Goal: Communication & Community: Ask a question

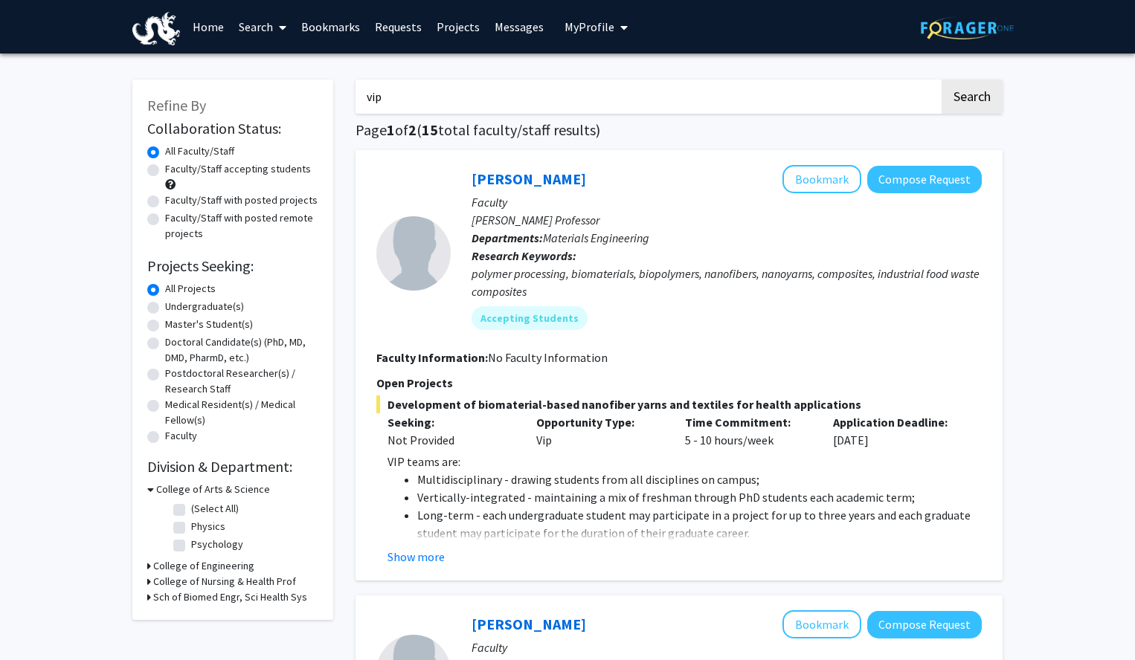
click at [620, 22] on icon "My profile dropdown to access profile and logout" at bounding box center [623, 28] width 7 height 12
click at [608, 117] on link "Account Settings" at bounding box center [642, 115] width 134 height 18
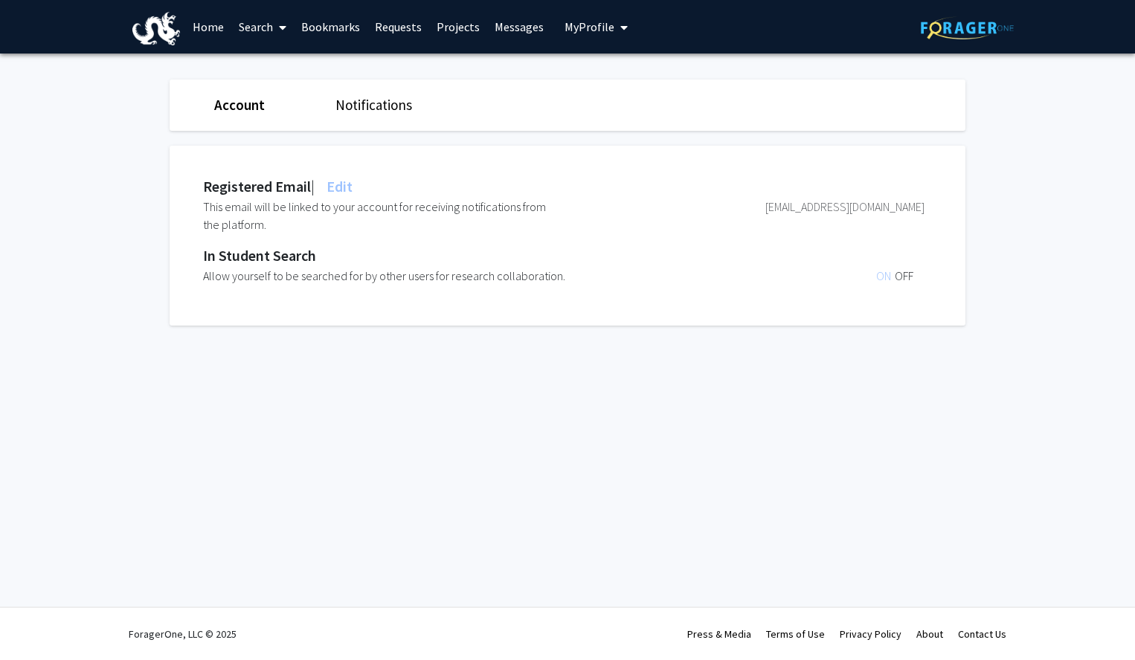
click at [367, 112] on link "Notifications" at bounding box center [373, 105] width 77 height 18
click at [408, 26] on link "Requests" at bounding box center [398, 27] width 62 height 52
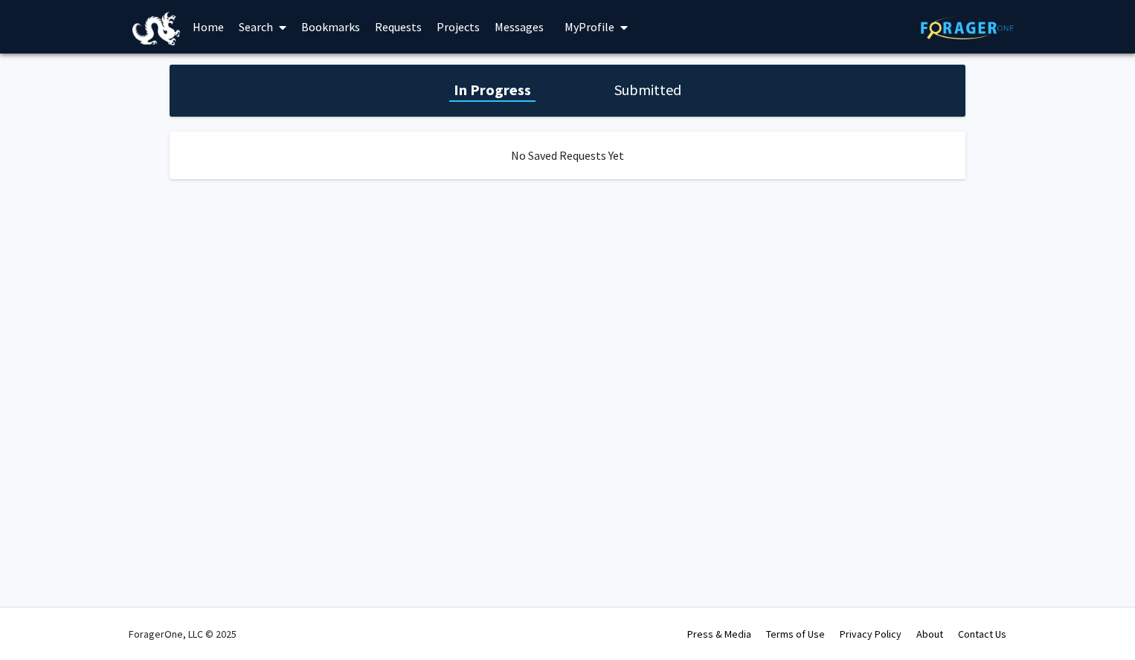
click at [253, 25] on link "Search" at bounding box center [262, 27] width 62 height 52
click at [291, 71] on span "Faculty/Staff" at bounding box center [285, 69] width 109 height 30
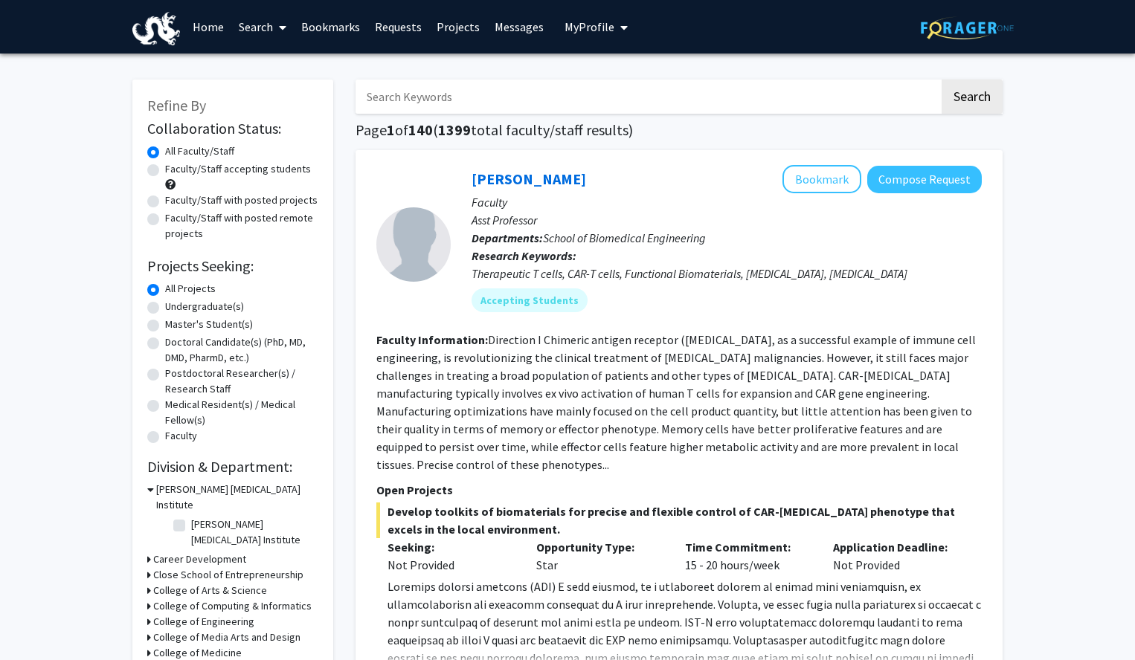
click at [457, 97] on input "Search Keywords" at bounding box center [648, 97] width 584 height 34
click at [942, 80] on button "Search" at bounding box center [972, 97] width 61 height 34
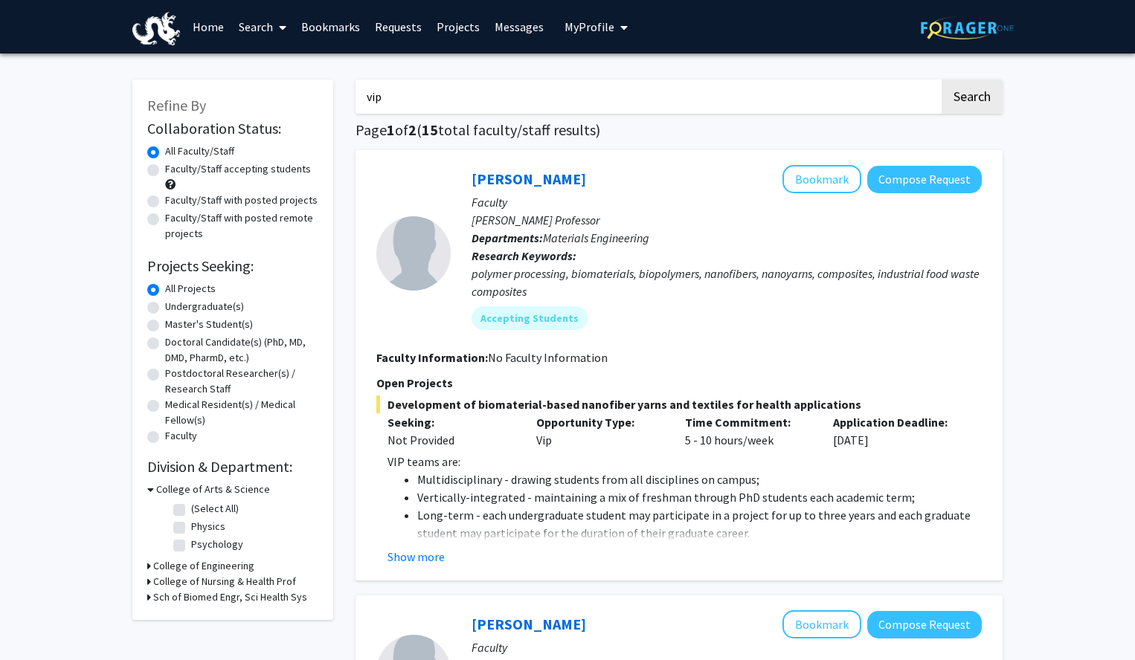
click at [370, 96] on input "vip" at bounding box center [648, 97] width 584 height 34
type input "love"
click at [942, 80] on button "Search" at bounding box center [972, 97] width 61 height 34
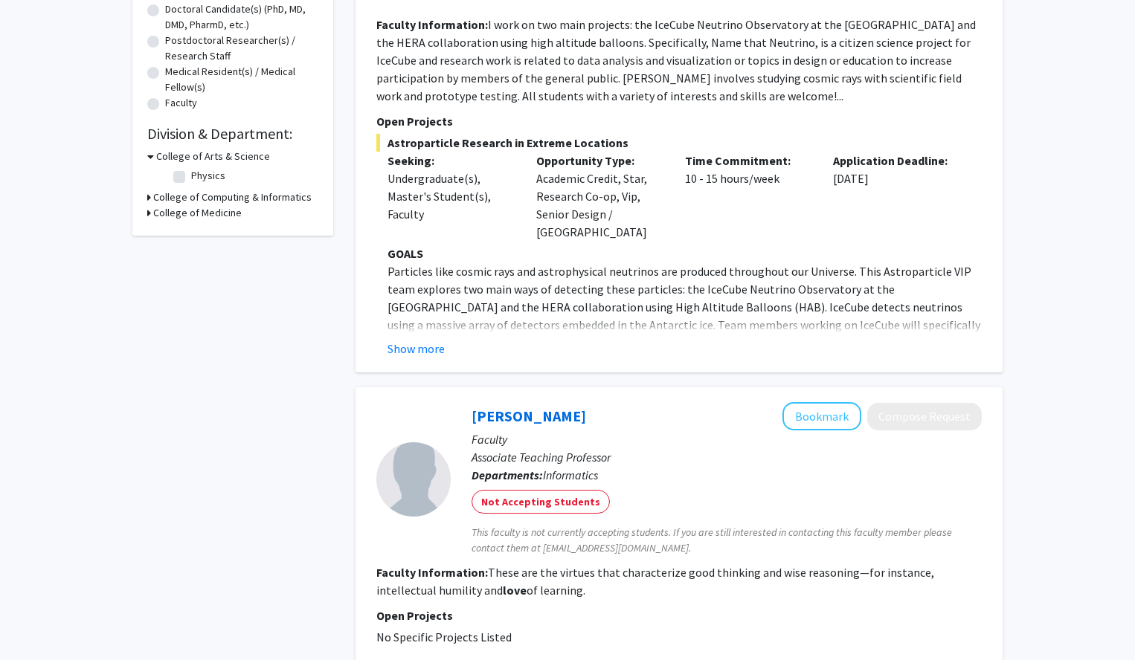
scroll to position [329, 0]
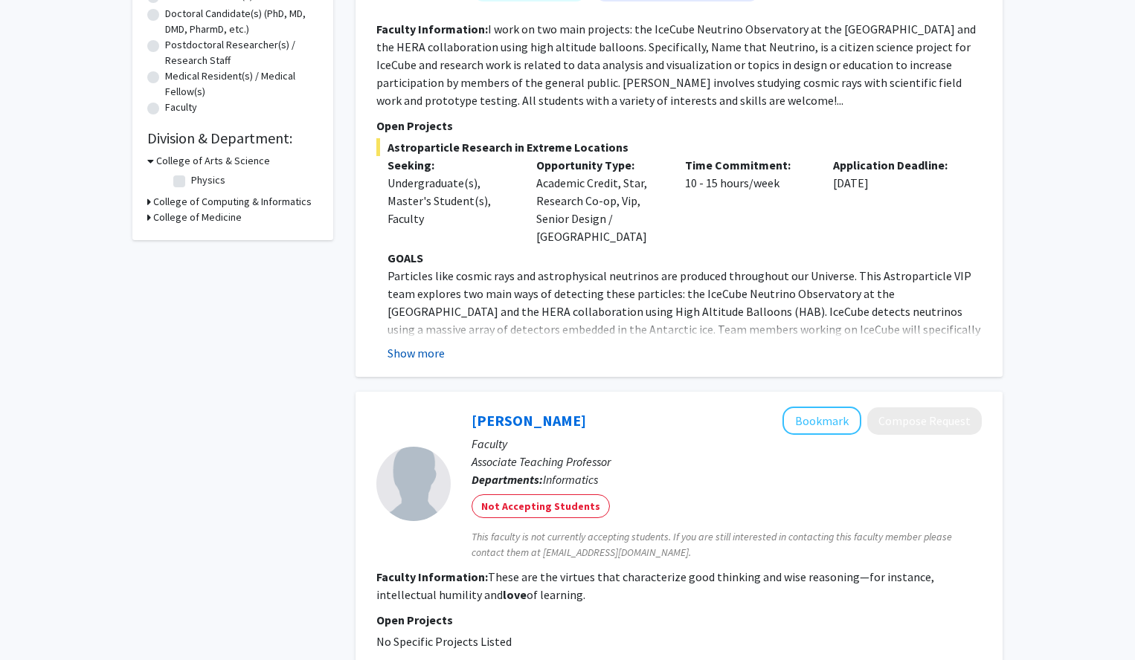
click at [425, 344] on button "Show more" at bounding box center [415, 353] width 57 height 18
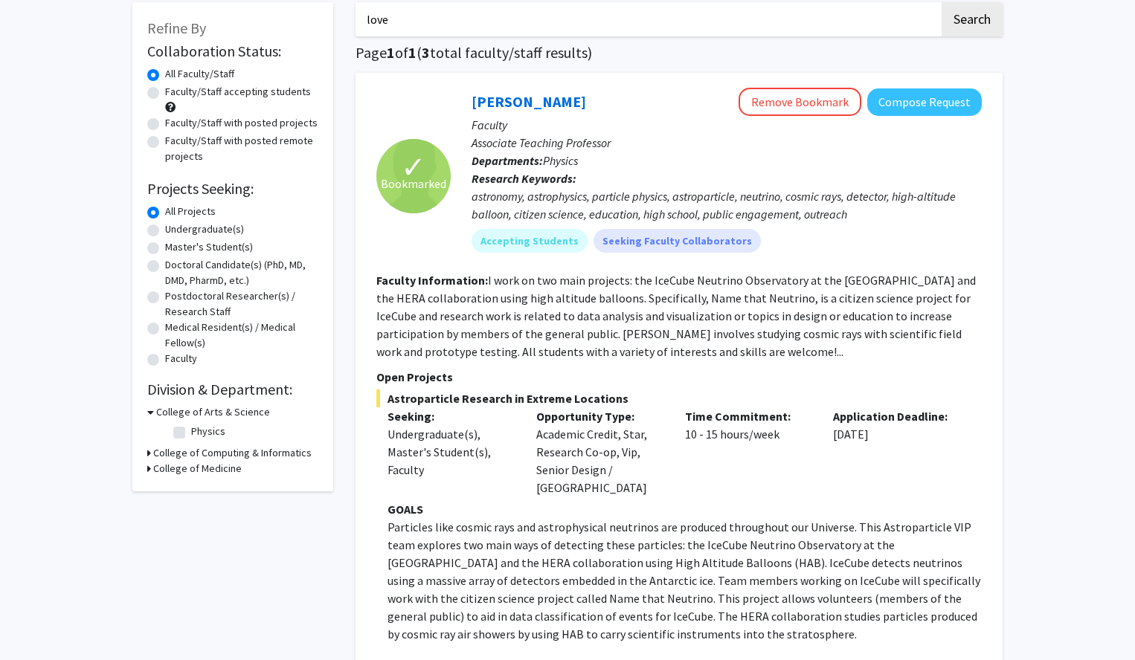
scroll to position [75, 0]
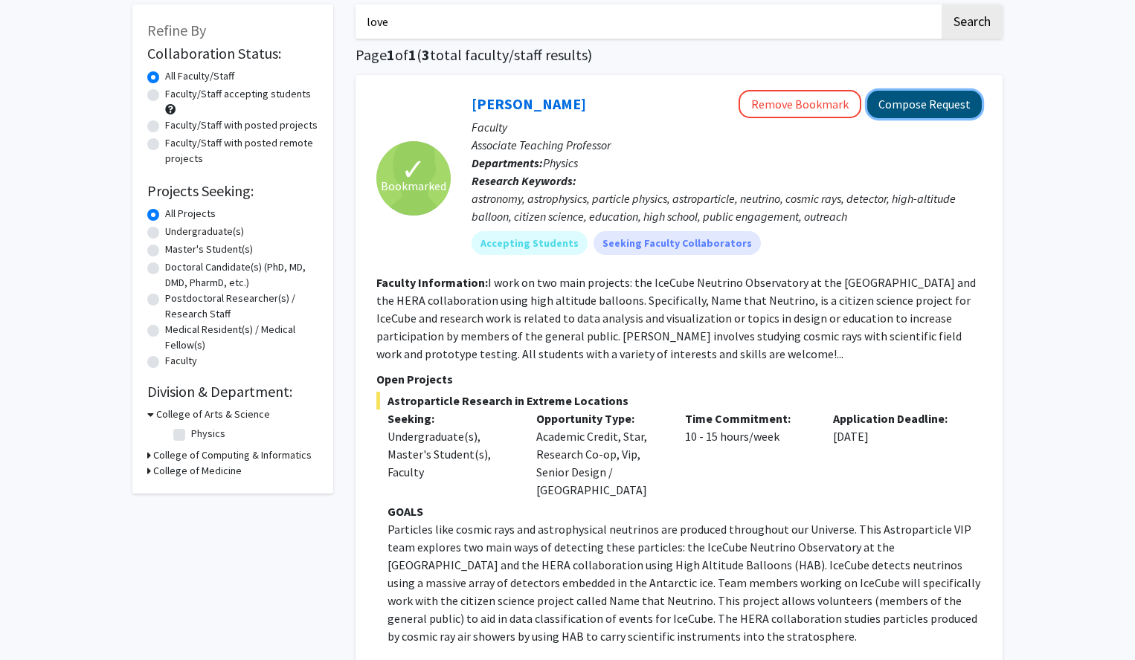
click at [926, 103] on button "Compose Request" at bounding box center [924, 105] width 115 height 28
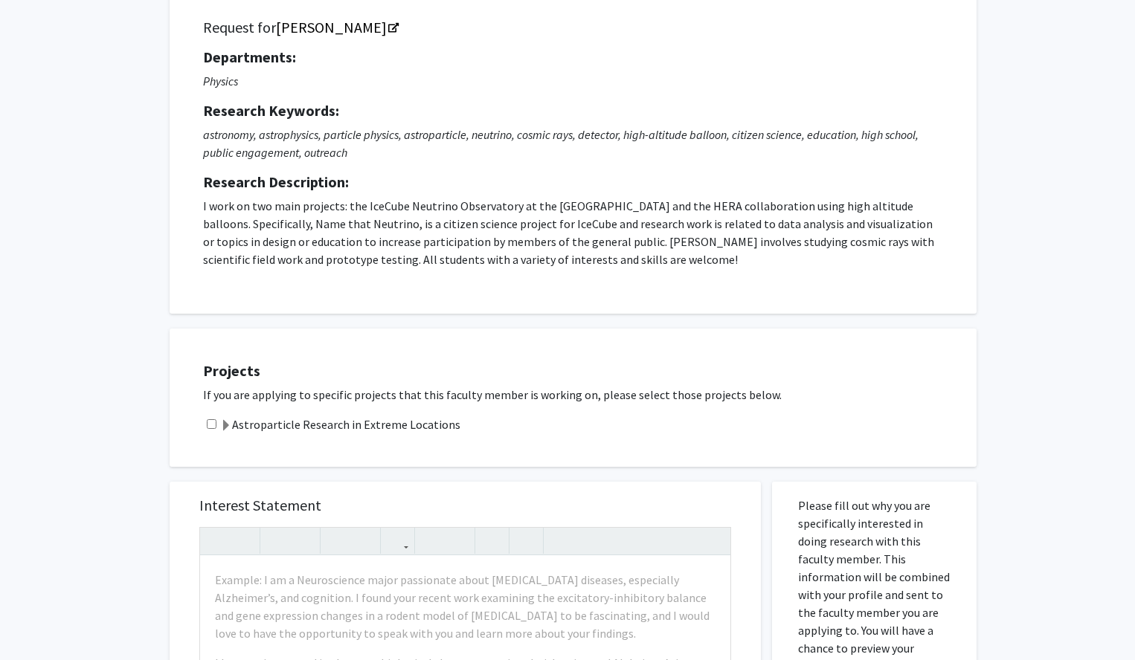
scroll to position [114, 0]
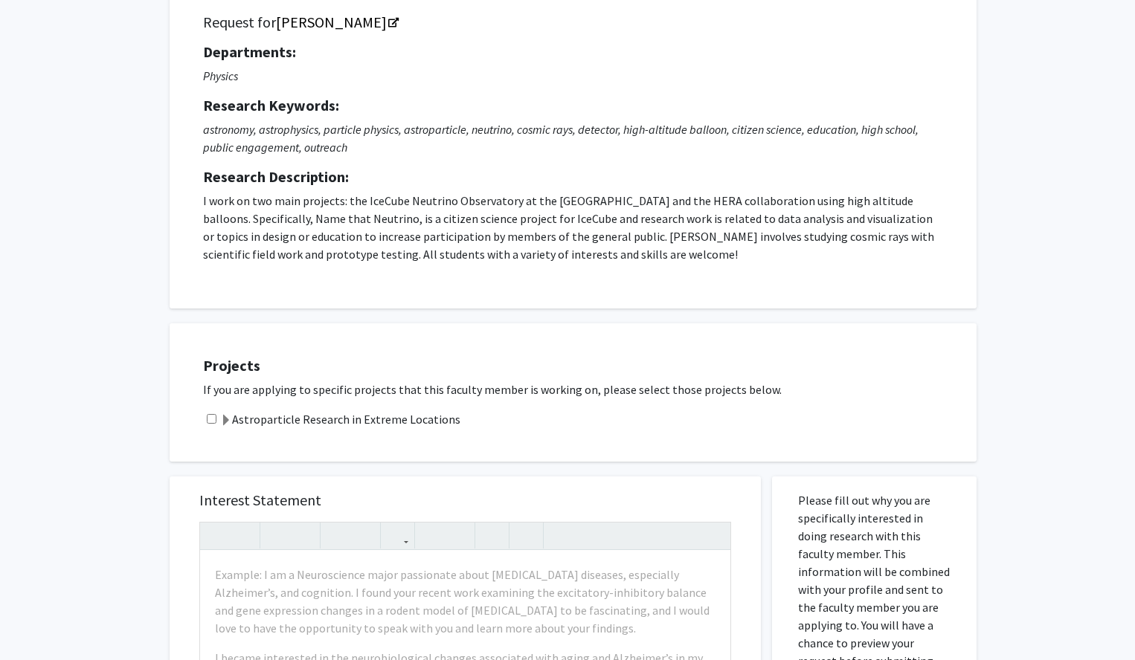
click at [216, 417] on div "Astroparticle Research in Extreme Locations" at bounding box center [582, 420] width 759 height 18
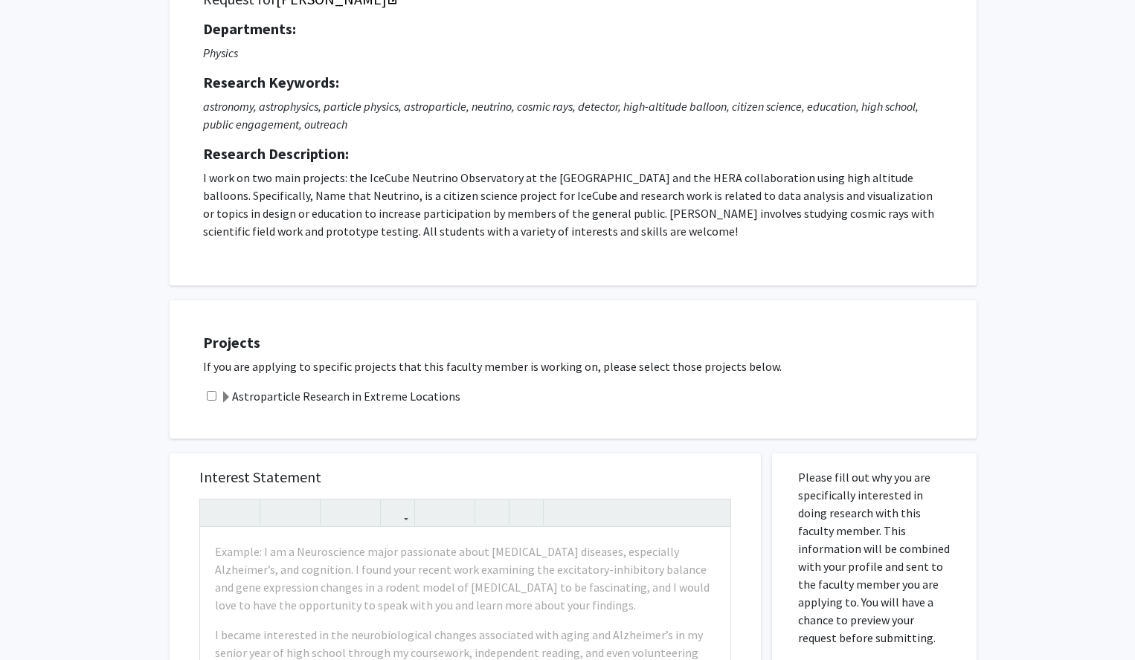
scroll to position [143, 0]
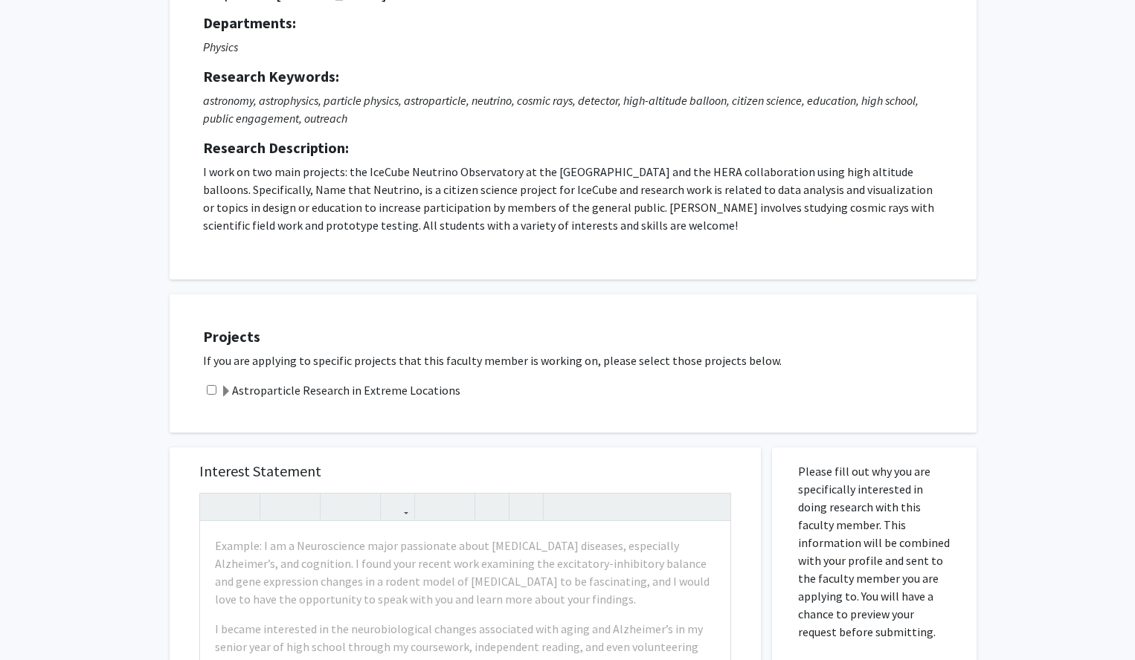
click at [210, 389] on input "checkbox" at bounding box center [212, 390] width 10 height 10
checkbox input "true"
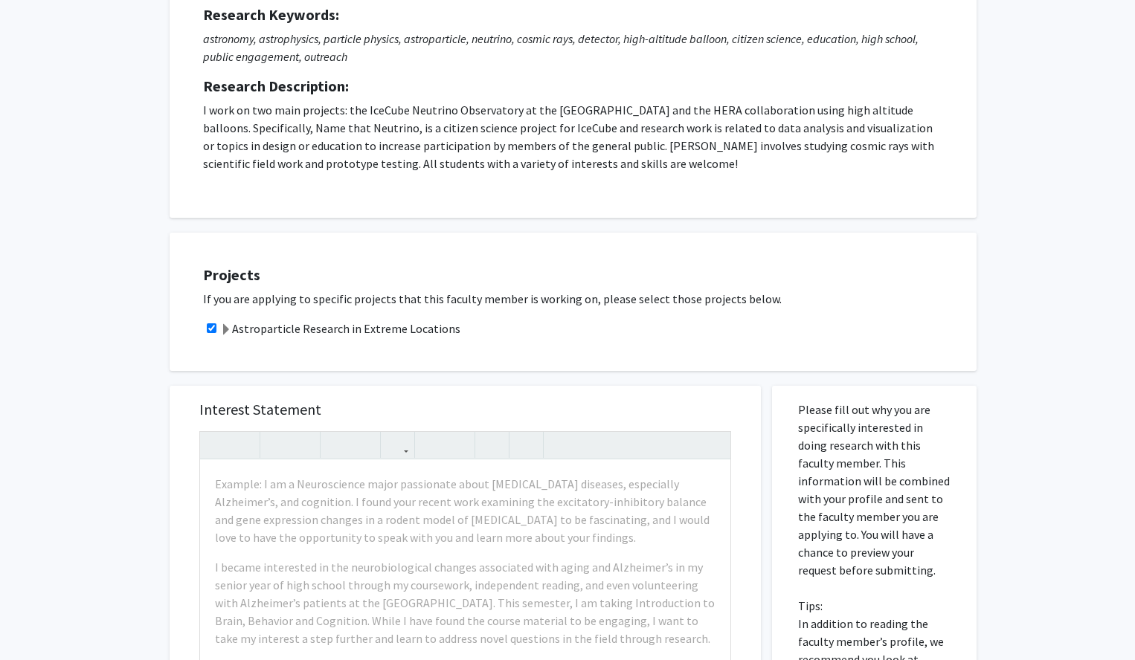
scroll to position [213, 0]
